Goal: Find contact information: Find contact information

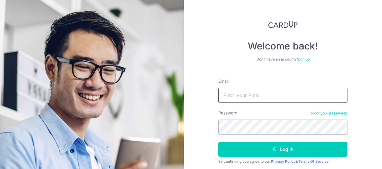
click at [240, 98] on input "Email" at bounding box center [282, 95] width 129 height 15
type input "cw.tang.zj@hitachi.com"
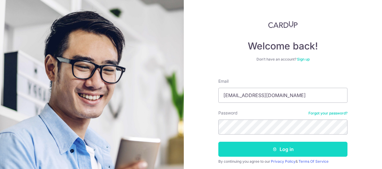
click at [283, 149] on button "Log in" at bounding box center [282, 149] width 129 height 15
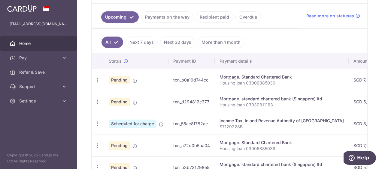
scroll to position [120, 0]
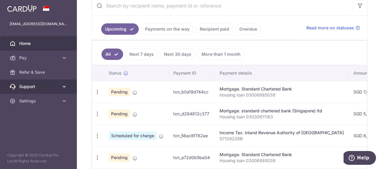
click at [62, 88] on icon at bounding box center [64, 87] width 6 height 6
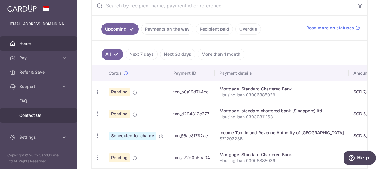
click at [32, 117] on span "Contact Us" at bounding box center [39, 116] width 40 height 6
click at [34, 115] on span "Contact Us" at bounding box center [39, 116] width 40 height 6
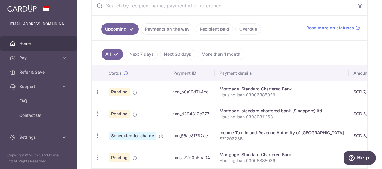
drag, startPoint x: 207, startPoint y: 90, endPoint x: 174, endPoint y: 96, distance: 34.1
click at [174, 96] on td "txn_b0a19d744cc" at bounding box center [191, 92] width 46 height 22
copy td "txn_b0a19d744cc"
click at [208, 110] on td "txn_d294812c377" at bounding box center [191, 114] width 46 height 22
drag, startPoint x: 208, startPoint y: 112, endPoint x: 168, endPoint y: 110, distance: 39.4
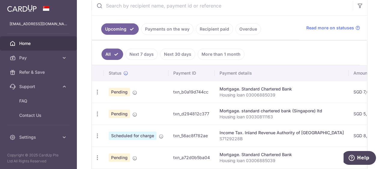
click at [168, 110] on td "txn_d294812c377" at bounding box center [191, 114] width 46 height 22
copy td "txn_d294812c377"
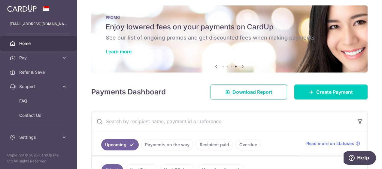
scroll to position [0, 0]
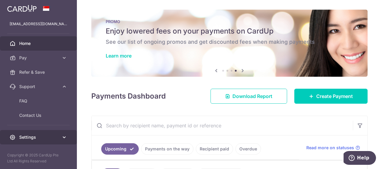
click at [40, 138] on span "Settings" at bounding box center [39, 138] width 40 height 6
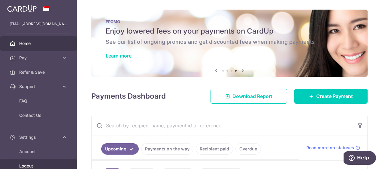
click at [26, 166] on span "Logout" at bounding box center [39, 166] width 40 height 6
